Goal: Browse casually

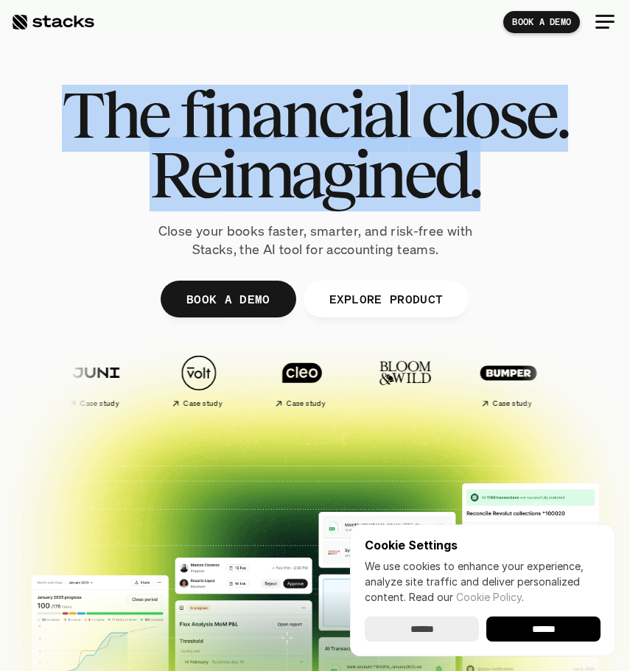
drag, startPoint x: 72, startPoint y: 99, endPoint x: 559, endPoint y: 188, distance: 494.5
click at [559, 188] on div "The financial close. Reimagined." at bounding box center [315, 144] width 506 height 119
click at [559, 188] on h1 "Reimagined." at bounding box center [315, 174] width 506 height 60
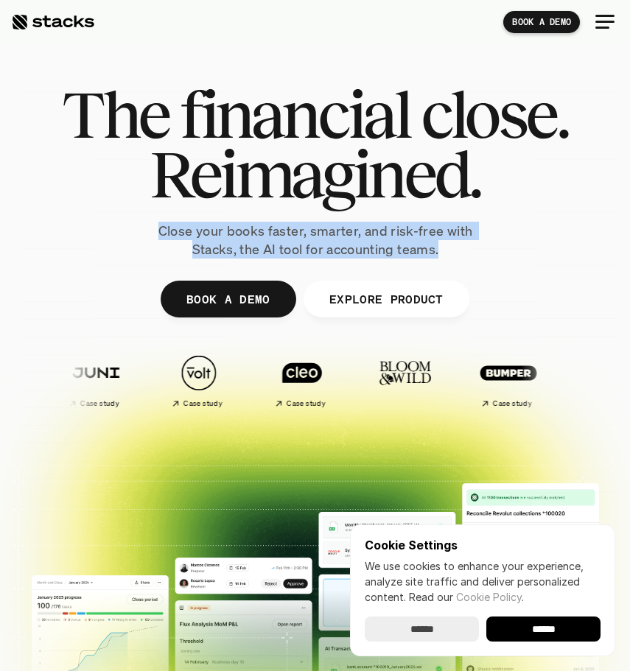
drag, startPoint x: 495, startPoint y: 256, endPoint x: 142, endPoint y: 209, distance: 355.4
click at [142, 209] on div "The financial close. Reimagined. Close your books faster, smarter, and risk-fre…" at bounding box center [315, 172] width 549 height 174
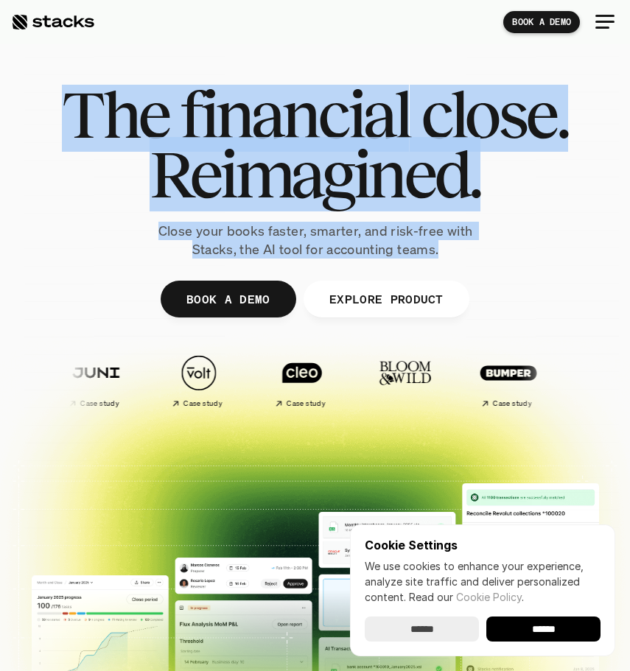
drag, startPoint x: 58, startPoint y: 98, endPoint x: 499, endPoint y: 257, distance: 468.6
click at [499, 257] on div "The financial close. Reimagined. Close your books faster, smarter, and risk-fre…" at bounding box center [315, 172] width 549 height 174
drag, startPoint x: 499, startPoint y: 257, endPoint x: 32, endPoint y: 76, distance: 500.5
click at [32, 76] on div "The financial close. Reimagined. Close your books faster, smarter, and risk-fre…" at bounding box center [315, 294] width 608 height 479
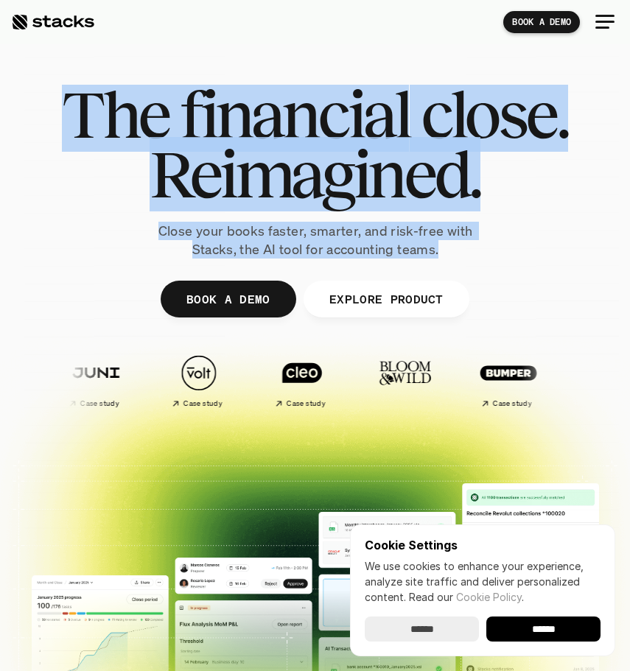
click at [32, 76] on div at bounding box center [315, 294] width 608 height 479
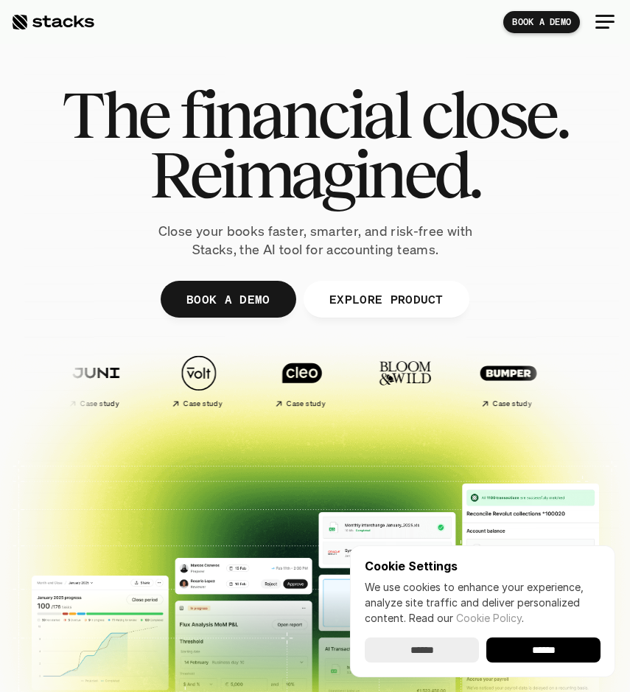
click at [231, 79] on div at bounding box center [315, 294] width 608 height 479
